Goal: Task Accomplishment & Management: Use online tool/utility

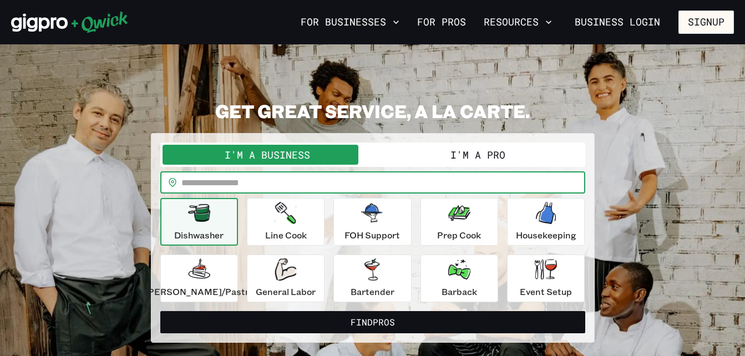
click at [254, 179] on input "text" at bounding box center [383, 182] width 404 height 22
type input "*****"
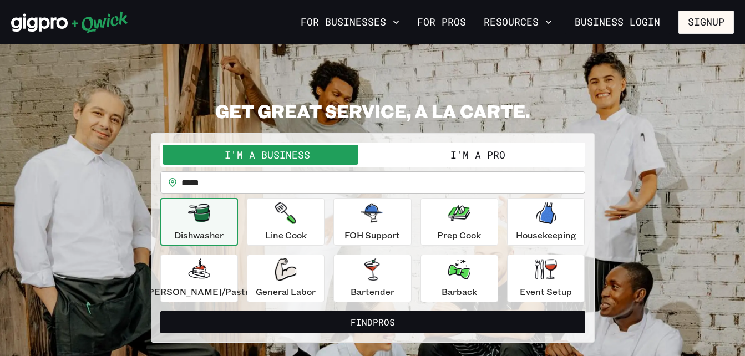
click at [440, 151] on button "I'm a Pro" at bounding box center [478, 155] width 210 height 20
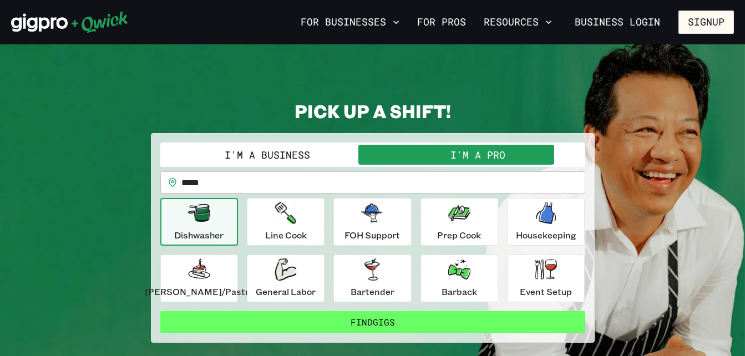
click at [420, 317] on button "Find Gigs" at bounding box center [372, 322] width 425 height 22
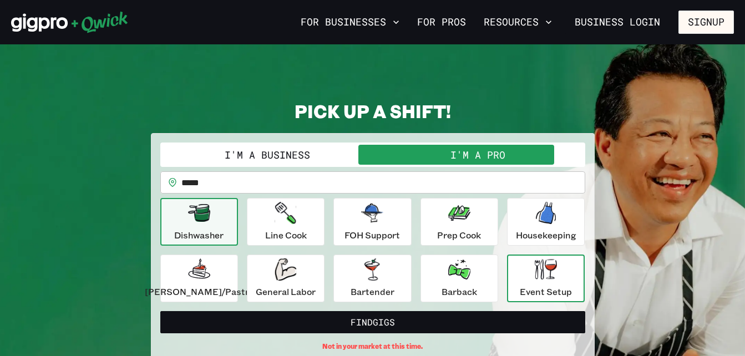
click at [522, 277] on div "Event Setup" at bounding box center [545, 278] width 52 height 40
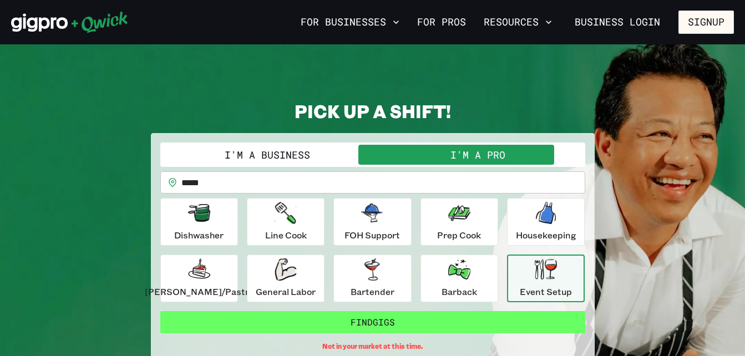
click at [491, 324] on button "Find Gigs" at bounding box center [372, 322] width 425 height 22
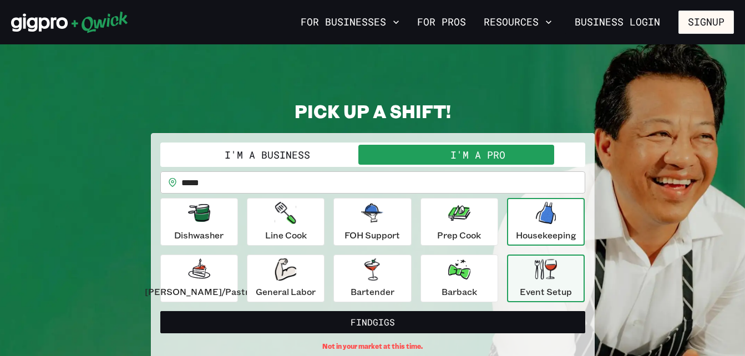
click at [528, 228] on p "Housekeeping" at bounding box center [546, 234] width 60 height 13
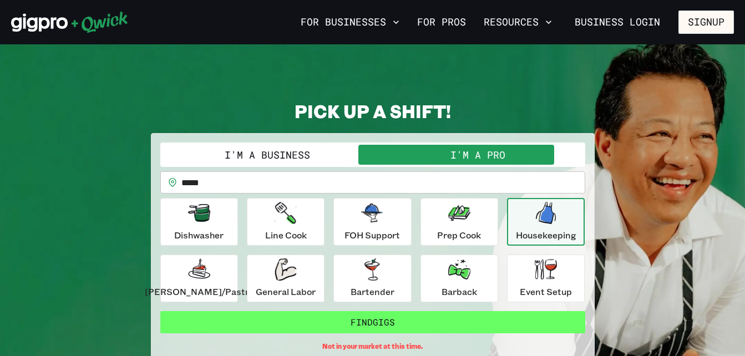
click at [434, 317] on button "Find Gigs" at bounding box center [372, 322] width 425 height 22
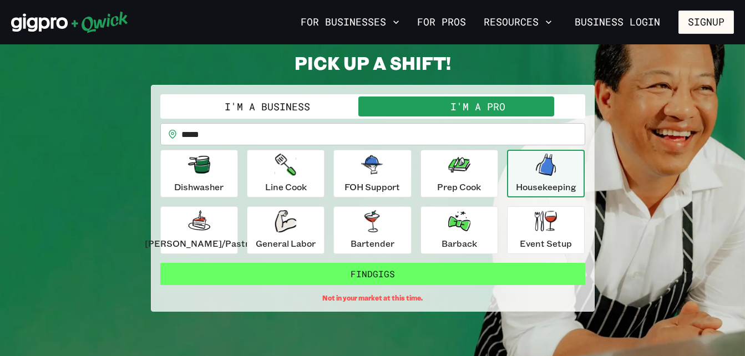
scroll to position [48, 0]
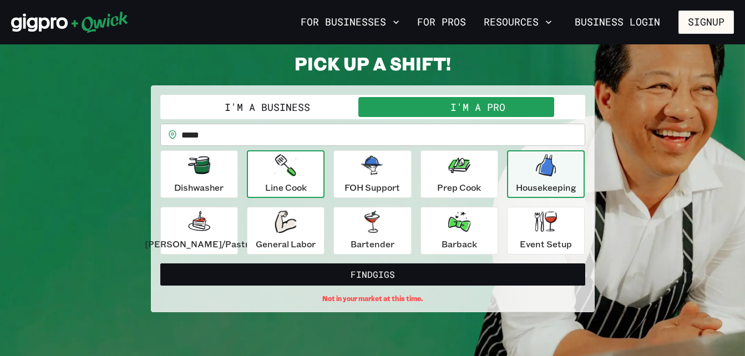
click at [294, 182] on p "Line Cook" at bounding box center [286, 187] width 42 height 13
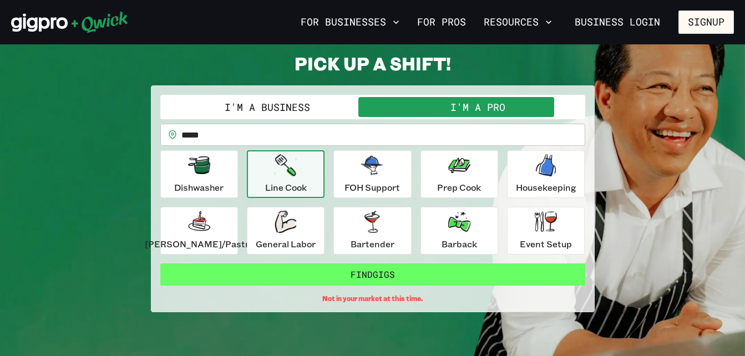
click at [312, 266] on button "Find Gigs" at bounding box center [372, 274] width 425 height 22
